Goal: Check status

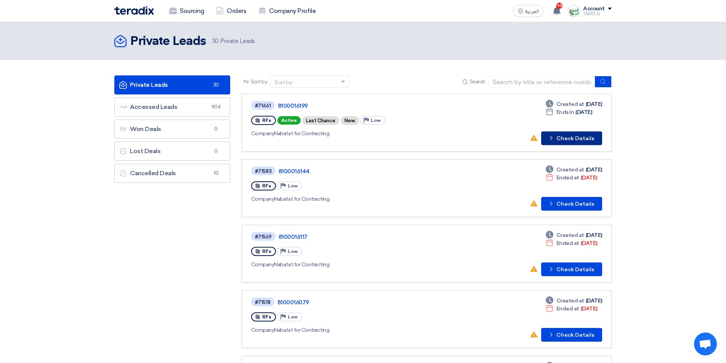
click at [588, 135] on button "Check details Check Details" at bounding box center [571, 139] width 61 height 14
click at [561, 136] on button "Check details Check Details" at bounding box center [571, 139] width 61 height 14
